Goal: Navigation & Orientation: Find specific page/section

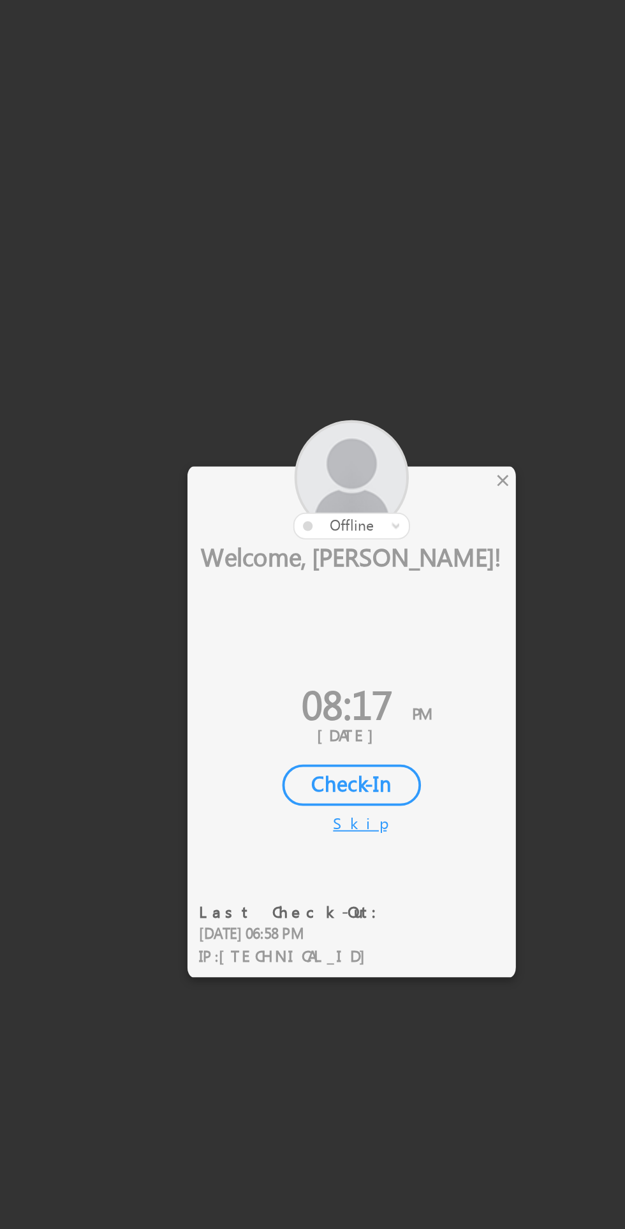
click at [374, 518] on div at bounding box center [289, 523] width 172 height 63
click at [372, 526] on div "×" at bounding box center [368, 524] width 13 height 14
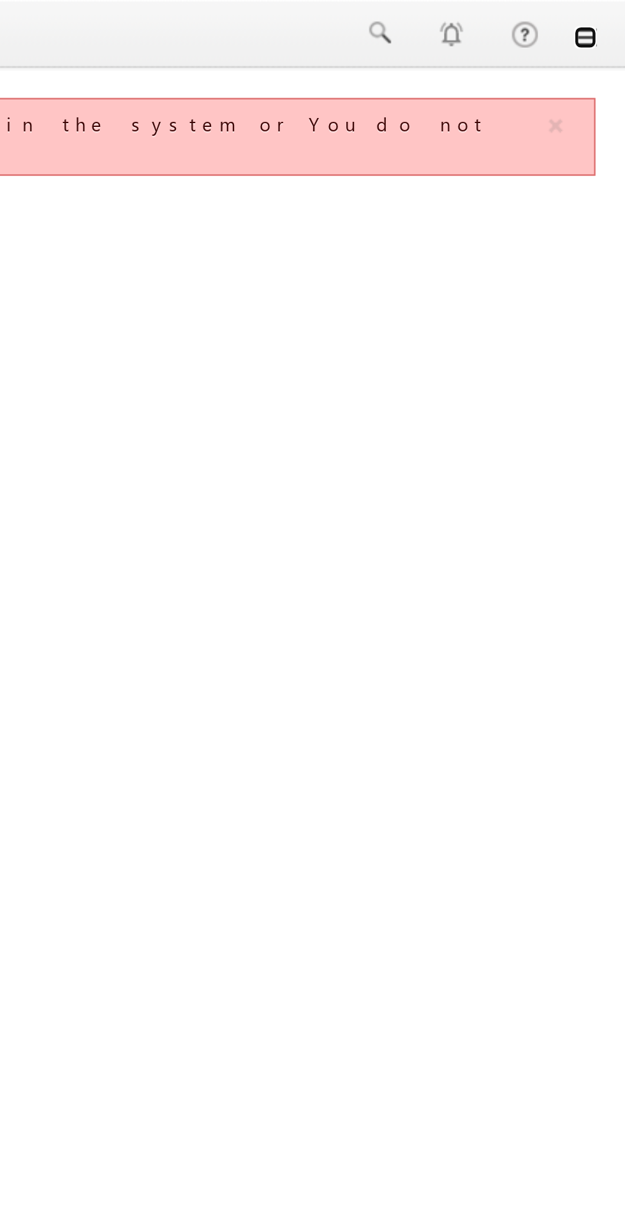
click at [608, 21] on link at bounding box center [607, 16] width 10 height 10
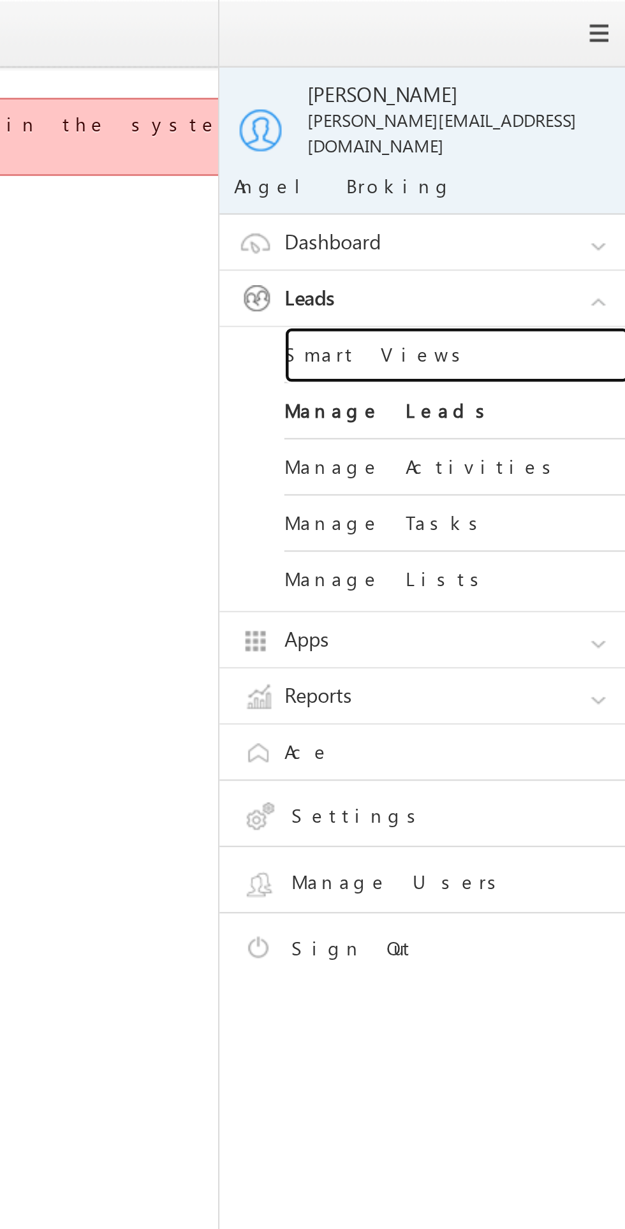
click at [541, 145] on link "Smart Views" at bounding box center [550, 157] width 153 height 25
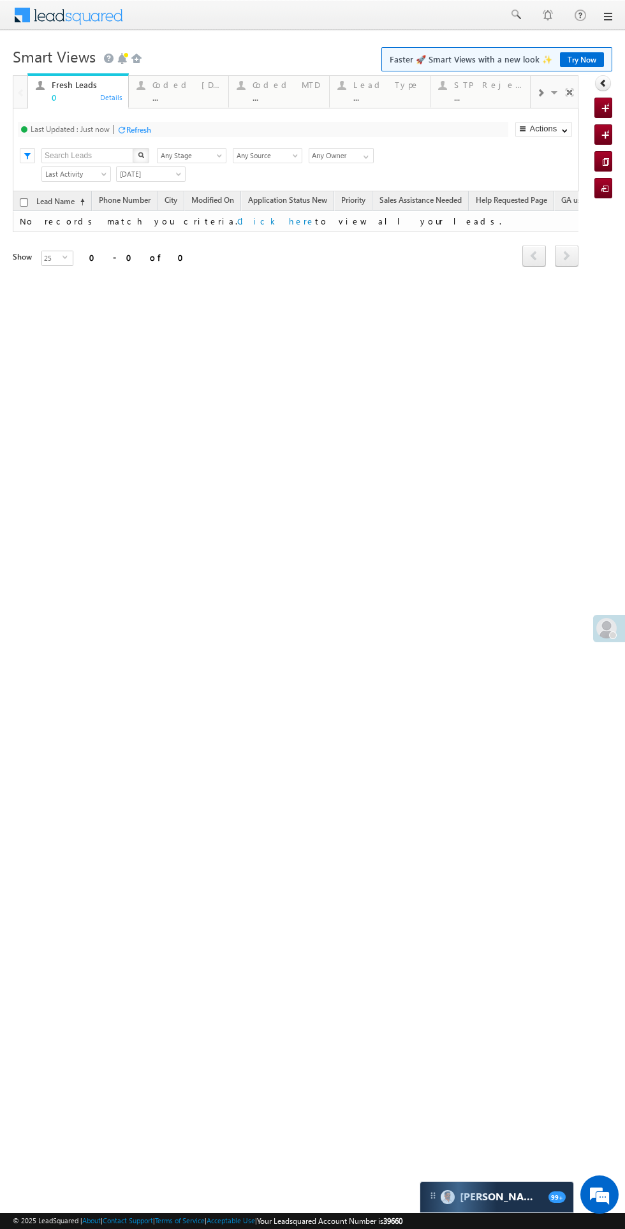
click at [183, 87] on div "Coded Today" at bounding box center [186, 85] width 69 height 10
